Goal: Task Accomplishment & Management: Manage account settings

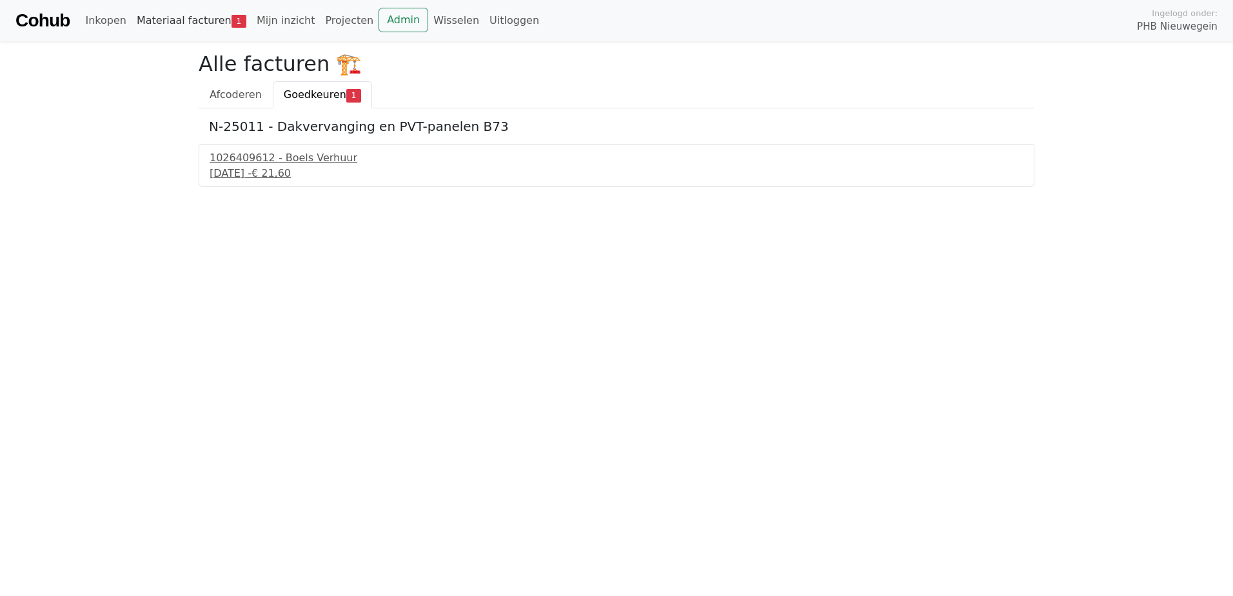
click at [168, 20] on link "Materiaal facturen 1" at bounding box center [192, 21] width 120 height 26
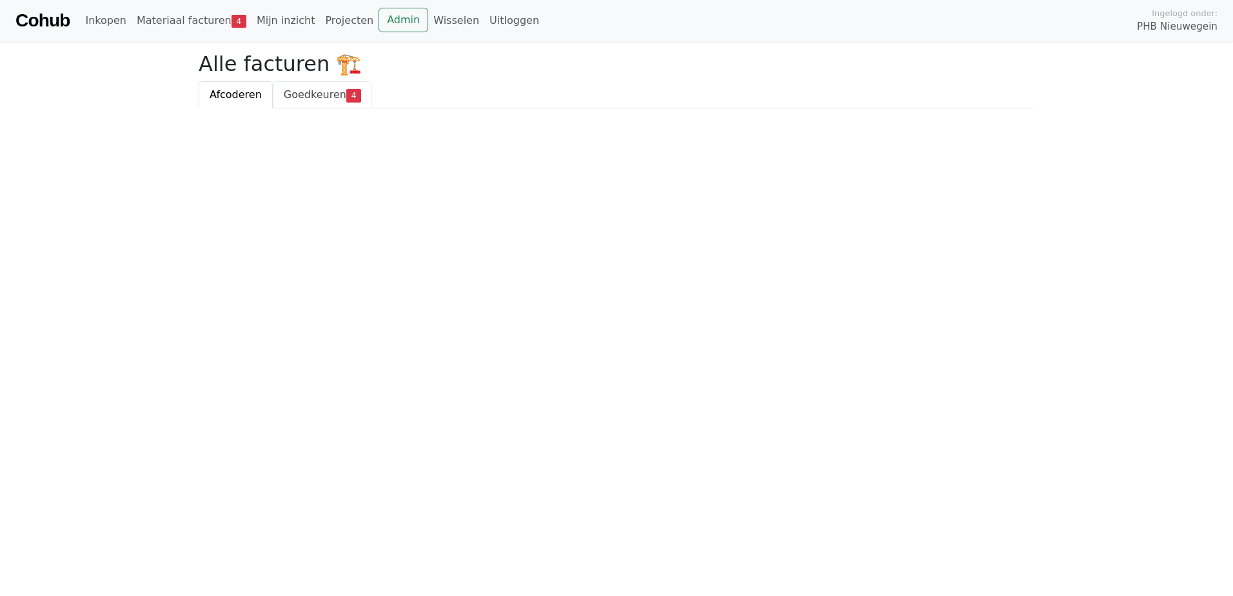
click at [308, 93] on span "Goedkeuren" at bounding box center [315, 94] width 63 height 12
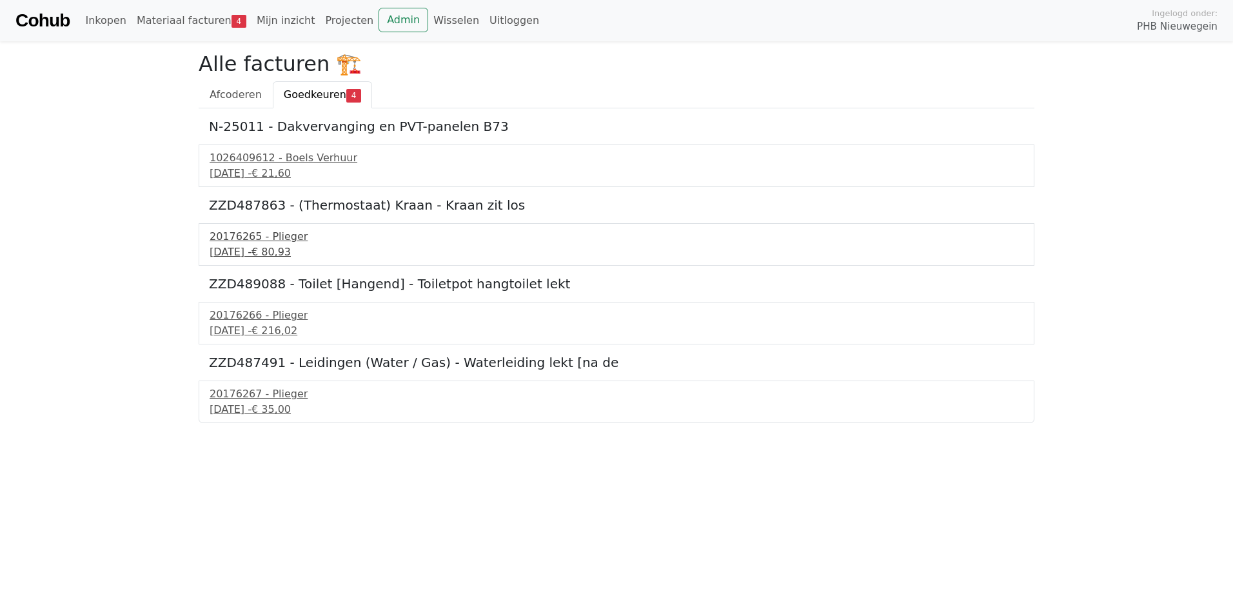
click at [262, 245] on div "[DATE] - € 80,93" at bounding box center [617, 251] width 814 height 15
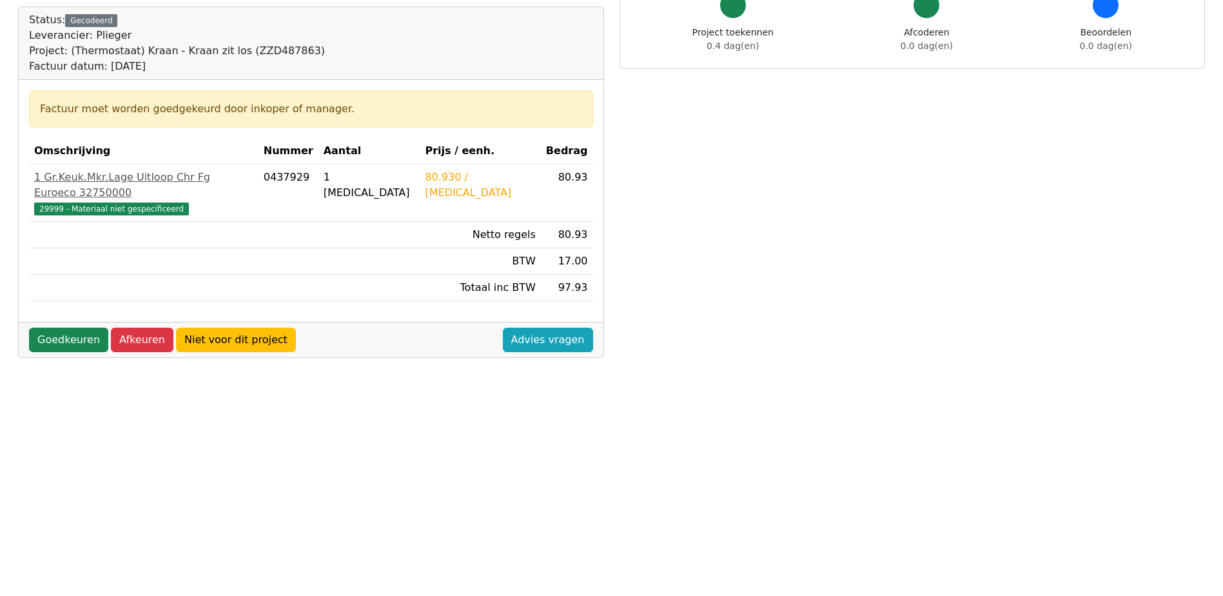
scroll to position [129, 0]
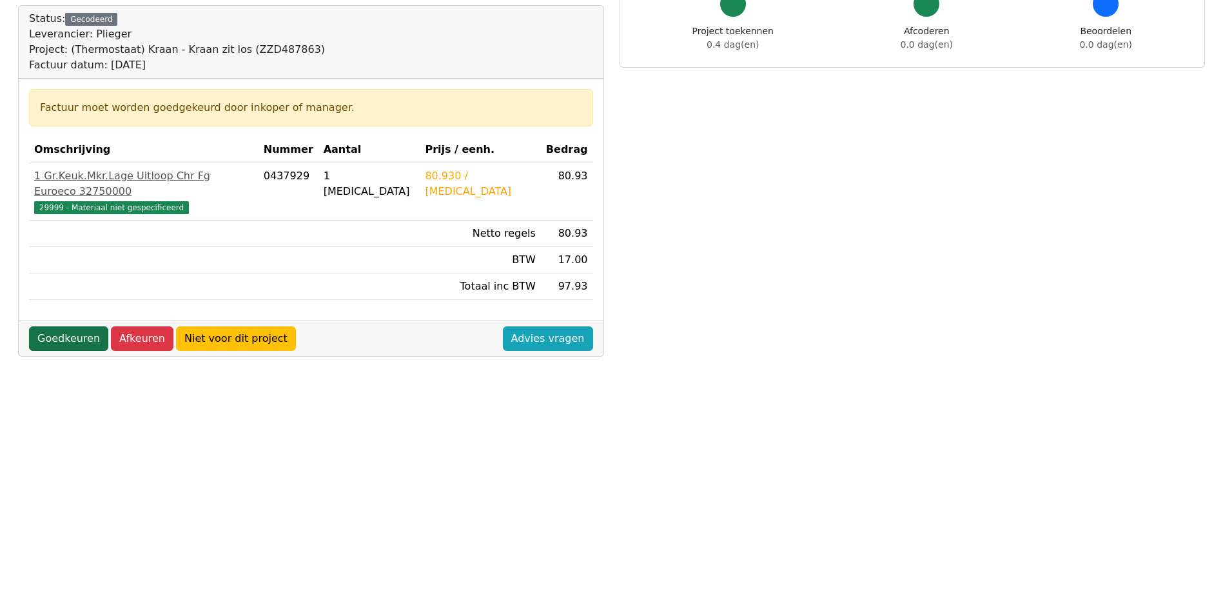
click at [57, 326] on link "Goedkeuren" at bounding box center [68, 338] width 79 height 25
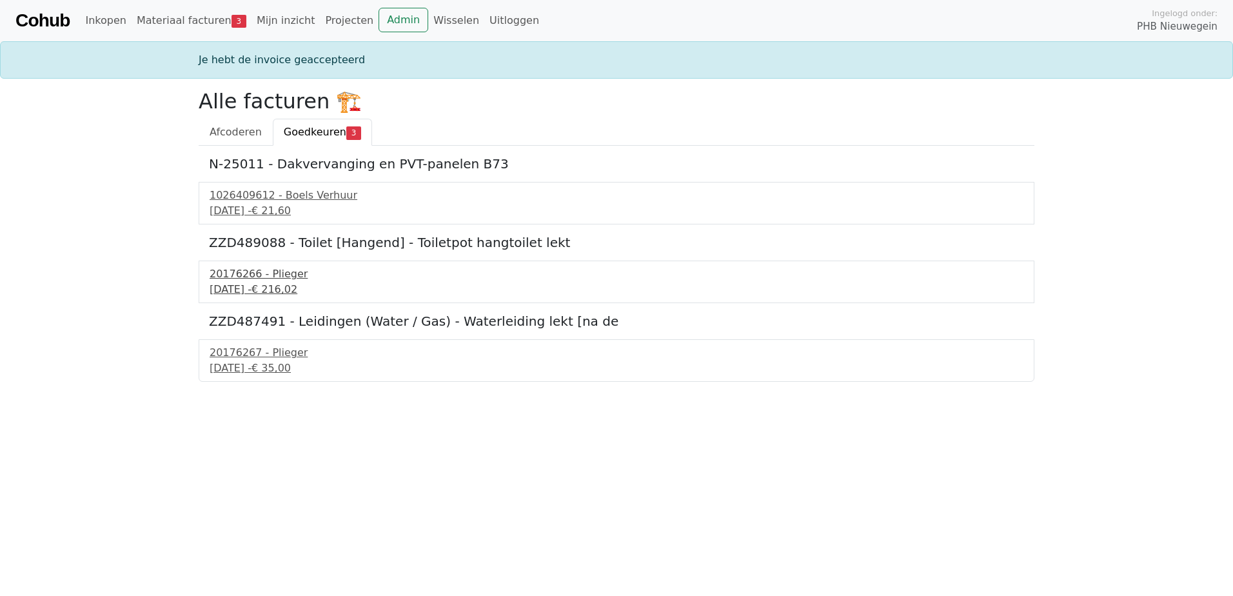
click at [276, 284] on div "16 september 2025 - € 216,02" at bounding box center [617, 289] width 814 height 15
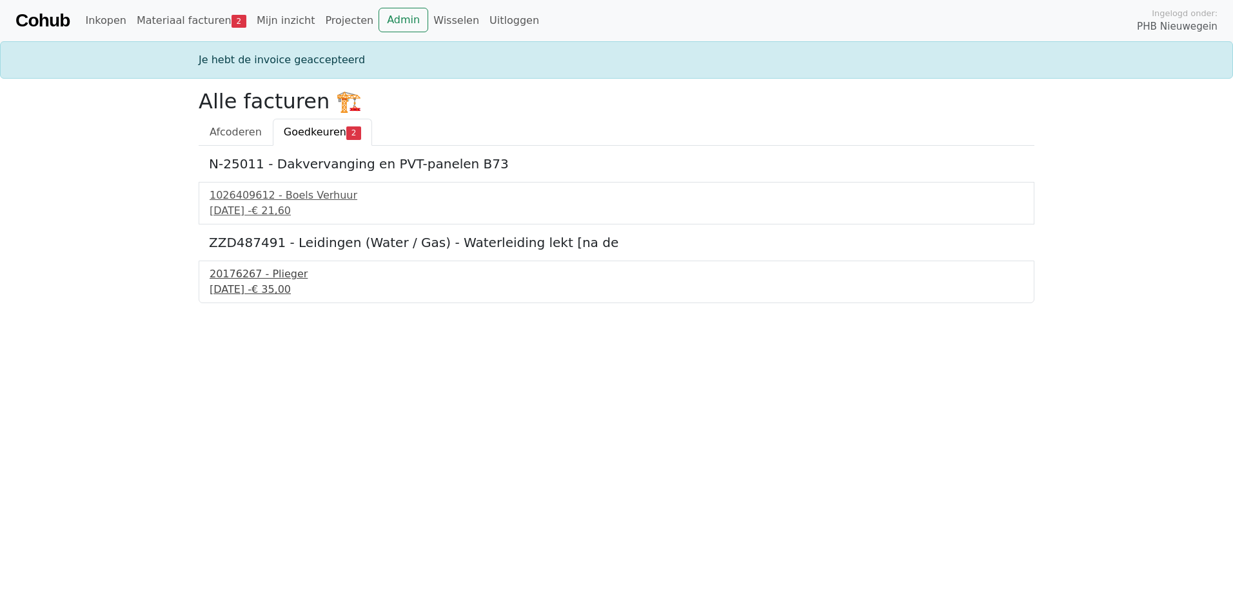
click at [227, 268] on div "20176267 - Plieger" at bounding box center [617, 273] width 814 height 15
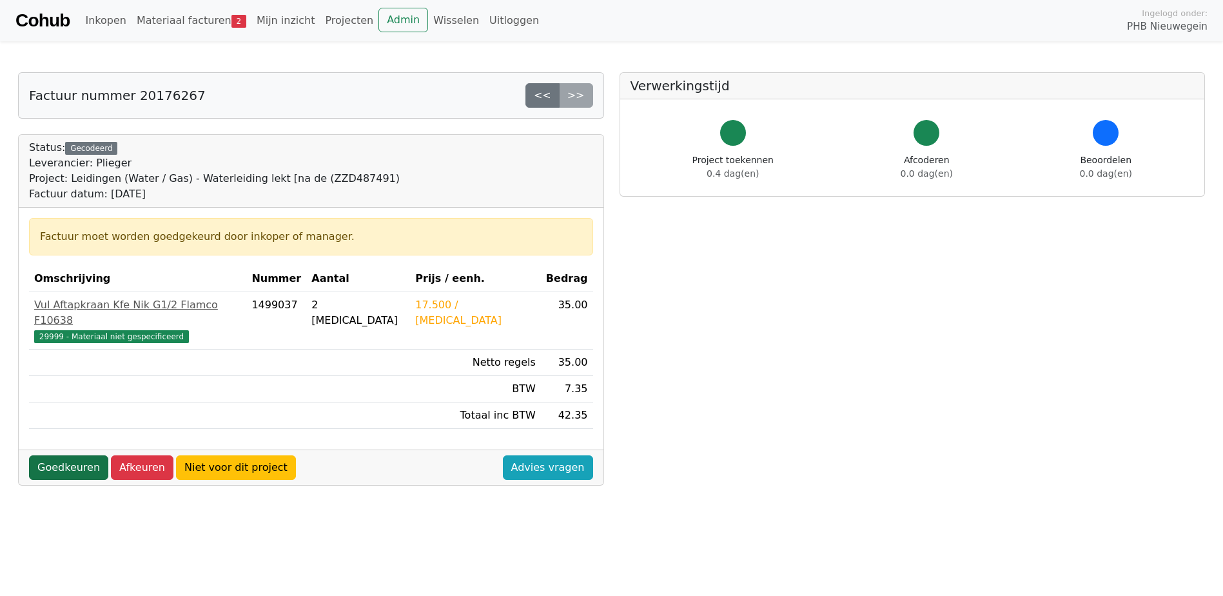
click at [61, 455] on link "Goedkeuren" at bounding box center [68, 467] width 79 height 25
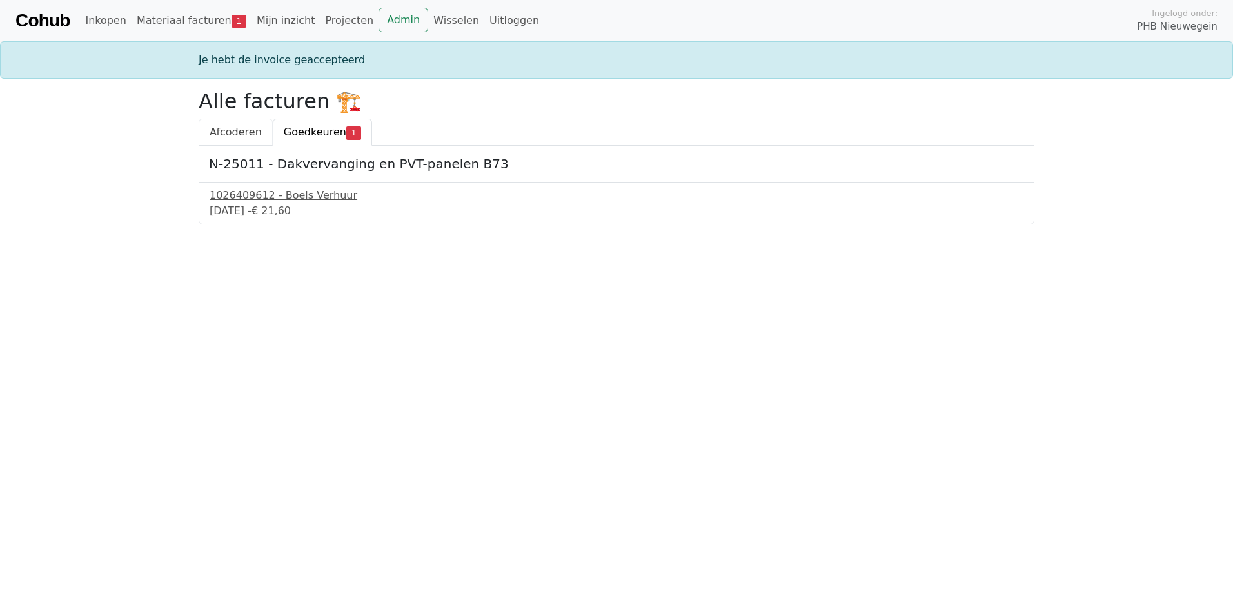
click at [224, 127] on span "Afcoderen" at bounding box center [236, 132] width 52 height 12
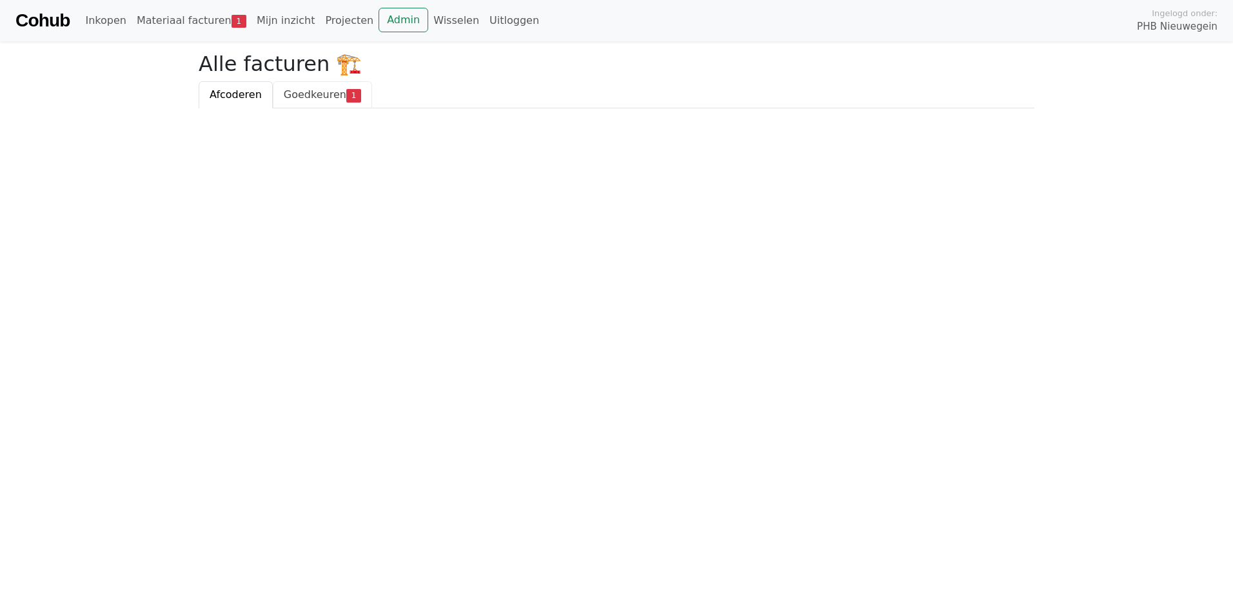
click at [310, 97] on span "Goedkeuren" at bounding box center [315, 94] width 63 height 12
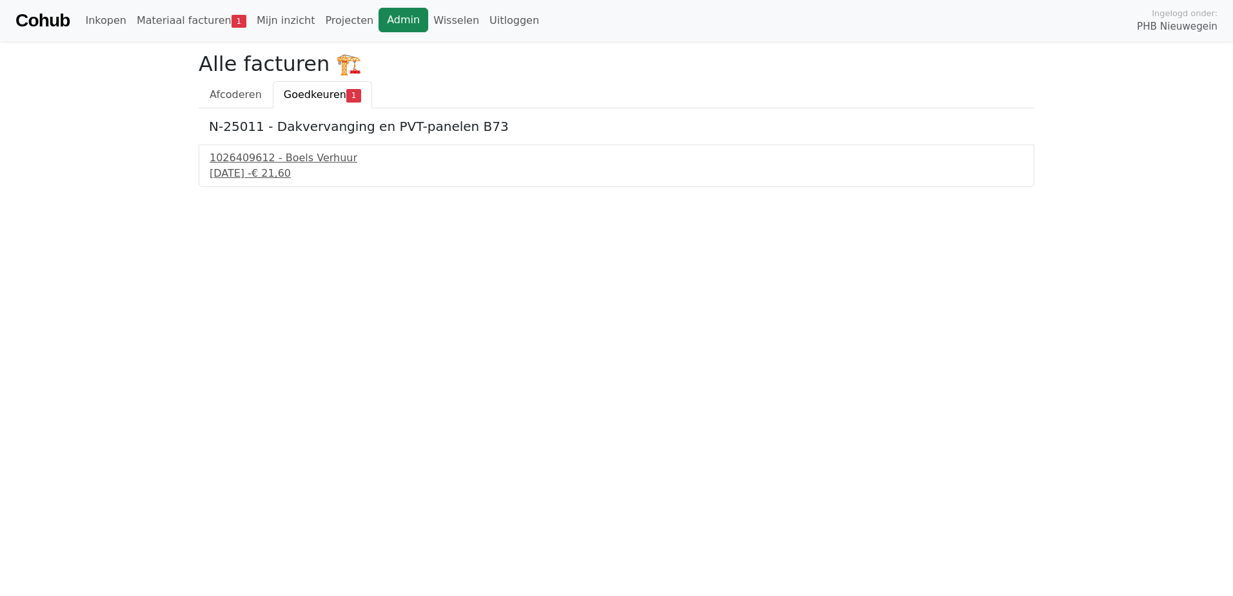
click at [379, 21] on link "Admin" at bounding box center [404, 20] width 50 height 25
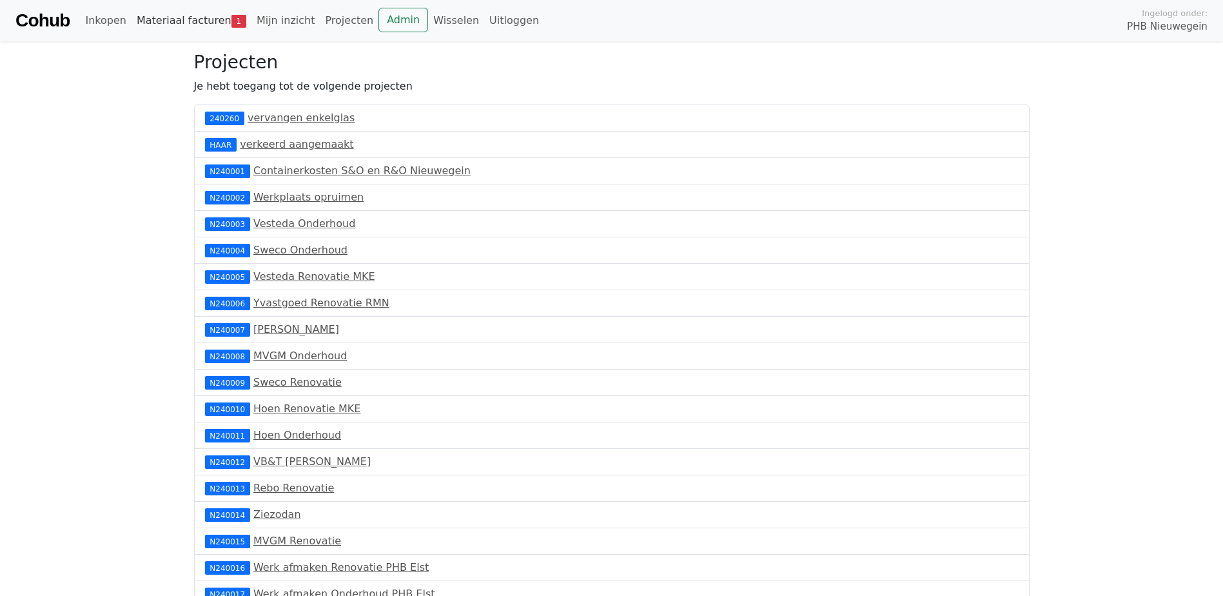
click at [138, 18] on link "Materiaal facturen 1" at bounding box center [192, 21] width 120 height 26
